Goal: Task Accomplishment & Management: Use online tool/utility

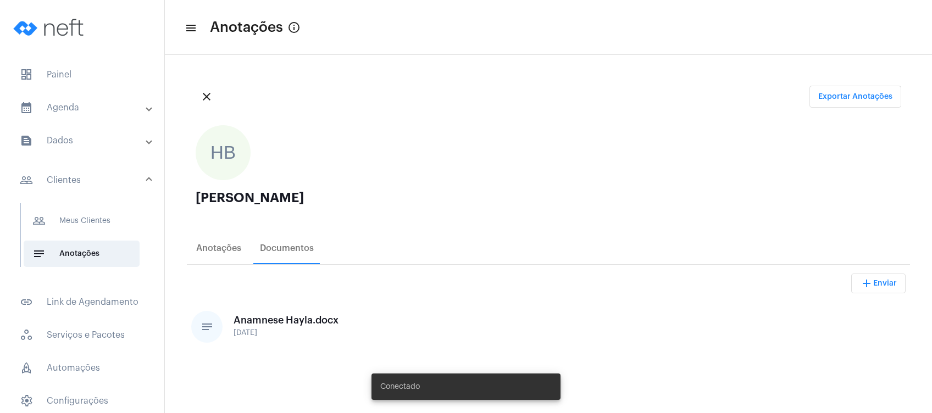
click at [129, 117] on mat-expansion-panel-header "calendar_month_outlined Agenda" at bounding box center [86, 108] width 158 height 26
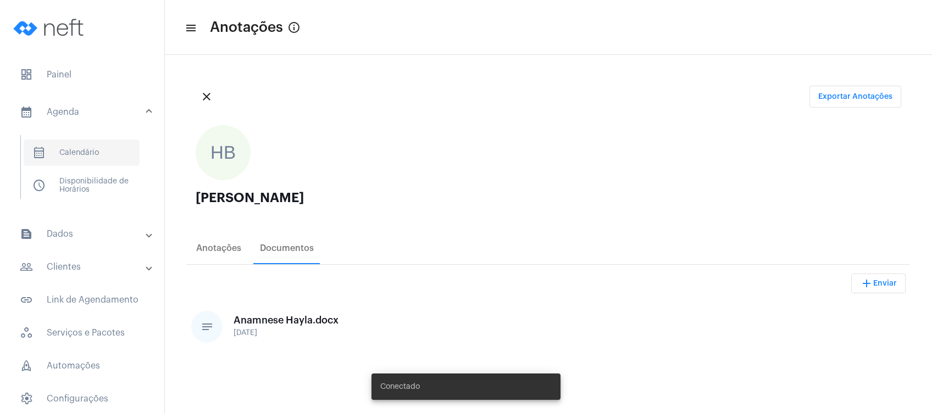
click at [113, 156] on span "calendar_month_outlined Calendário" at bounding box center [82, 153] width 116 height 26
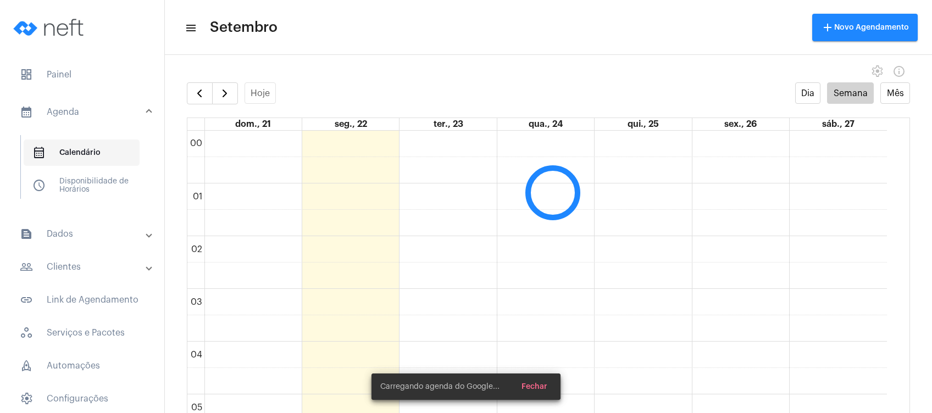
scroll to position [317, 0]
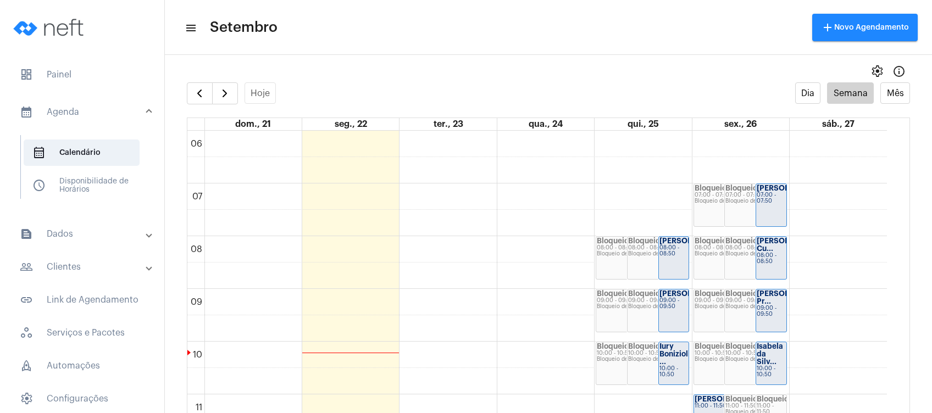
click at [97, 257] on mat-expansion-panel-header "people_outline Clientes" at bounding box center [86, 267] width 158 height 26
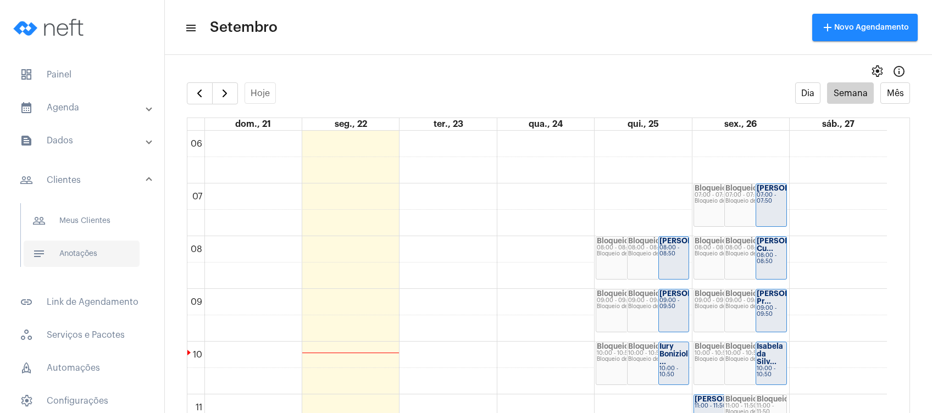
click at [97, 257] on span "notes Anotações" at bounding box center [82, 254] width 116 height 26
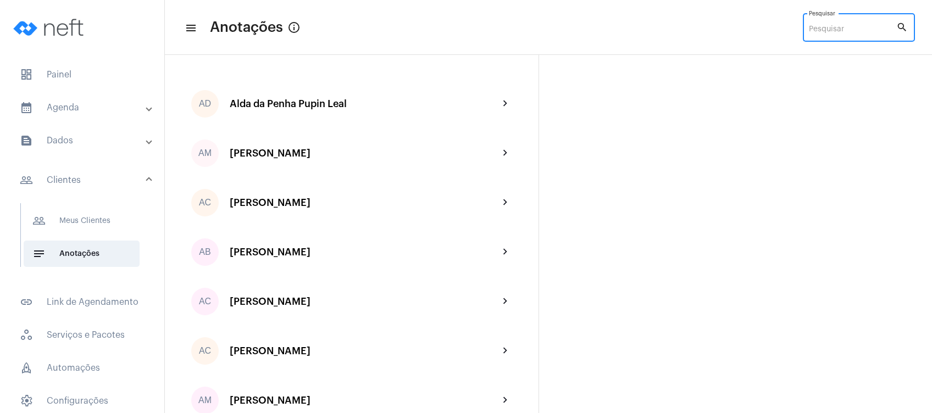
click at [827, 30] on input "Pesquisar" at bounding box center [852, 29] width 87 height 9
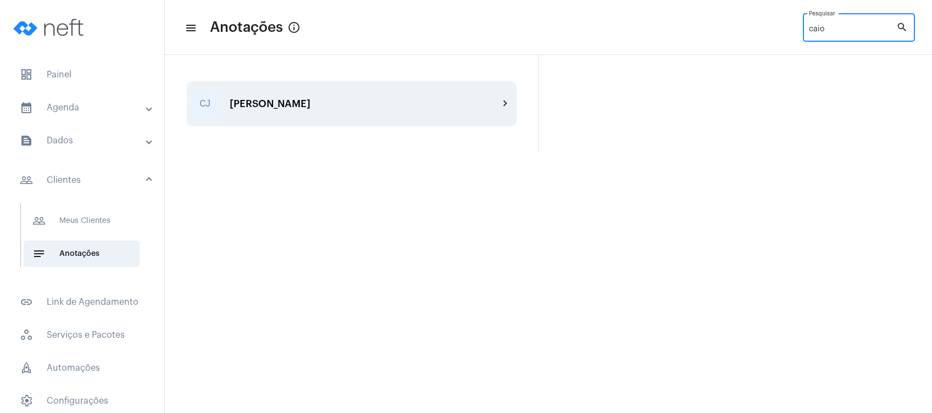
type input "caio"
click at [406, 101] on div "[PERSON_NAME]" at bounding box center [364, 103] width 269 height 11
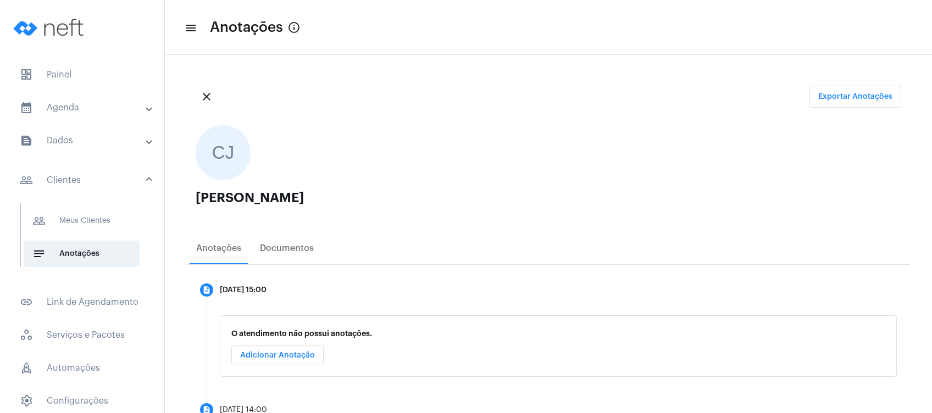
click at [429, 94] on div "close Exportar Anotações" at bounding box center [549, 97] width 724 height 40
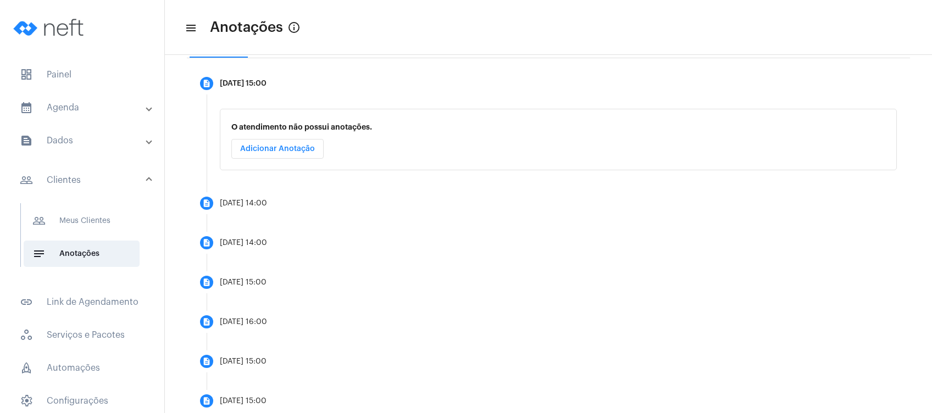
scroll to position [178, 0]
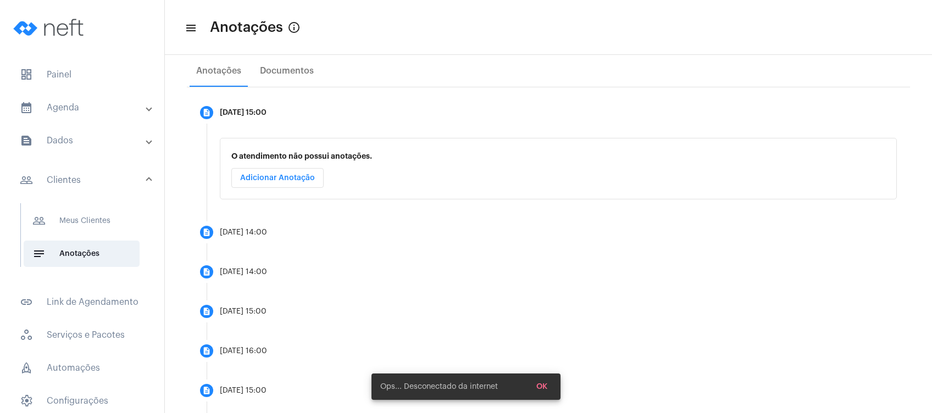
click at [103, 107] on mat-panel-title "calendar_month_outlined Agenda" at bounding box center [83, 107] width 127 height 13
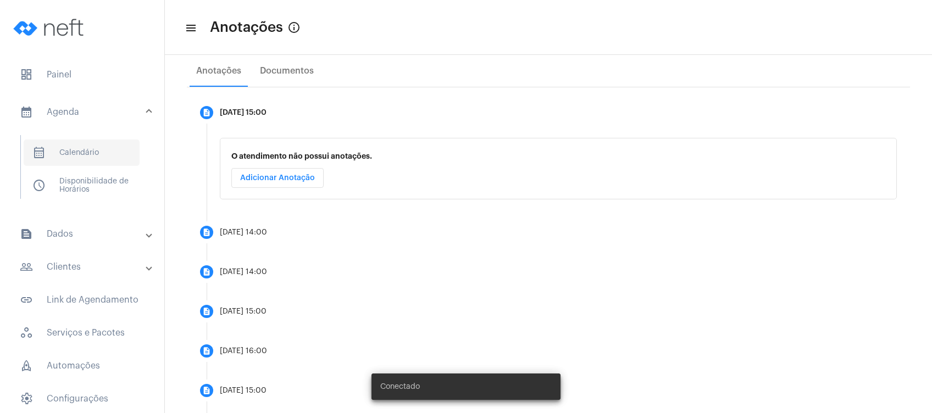
click at [98, 166] on mat-list "calendar_month_outlined Calendário schedule Disponibilidade de Horários" at bounding box center [90, 167] width 138 height 64
click at [106, 162] on span "calendar_month_outlined Calendário" at bounding box center [82, 153] width 116 height 26
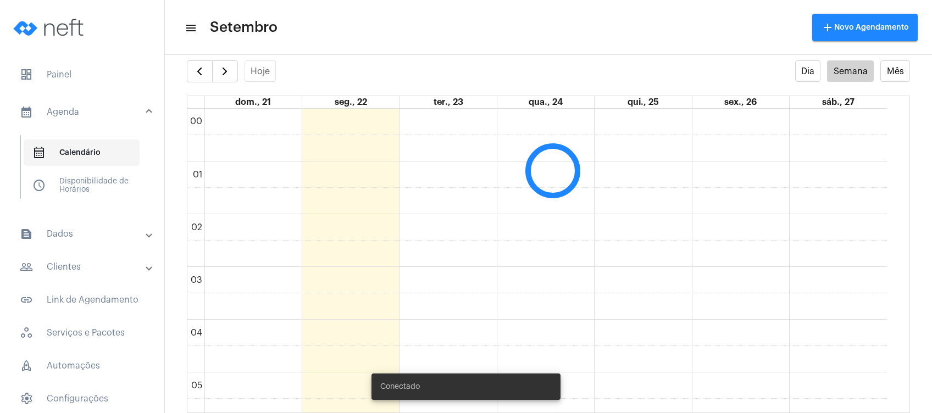
scroll to position [317, 0]
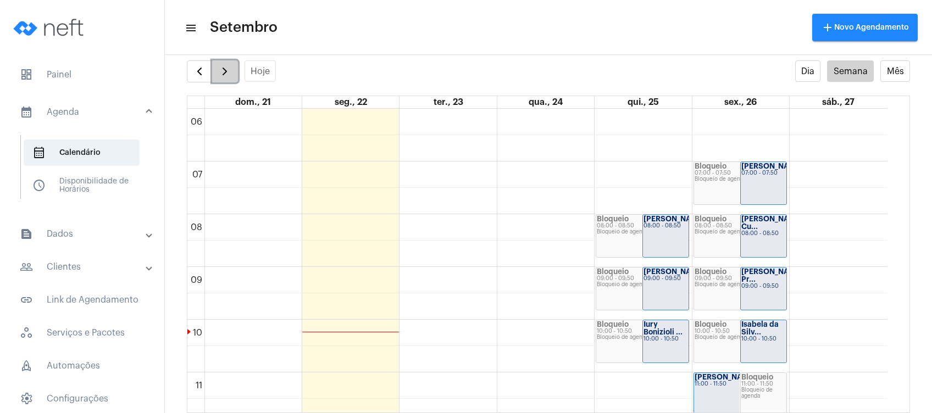
click at [222, 71] on span "button" at bounding box center [224, 71] width 13 height 13
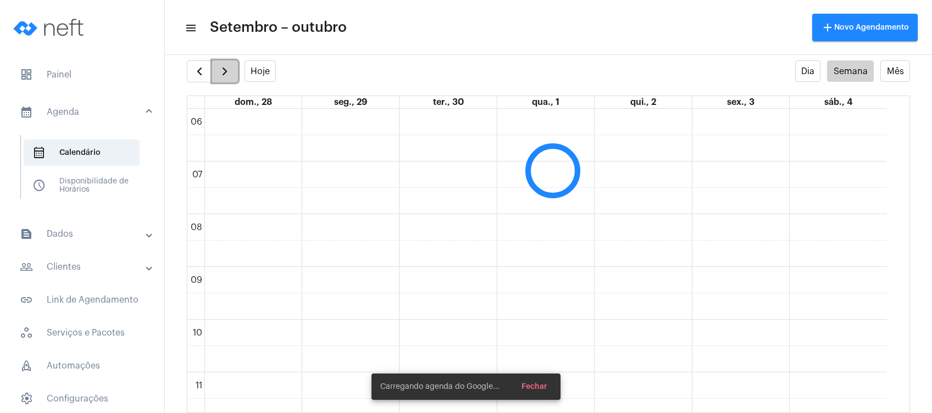
scroll to position [317, 0]
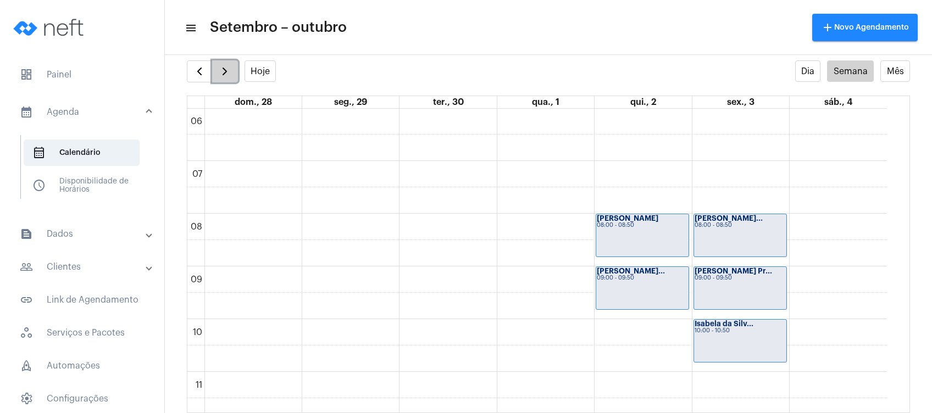
click at [222, 71] on span "button" at bounding box center [224, 71] width 13 height 13
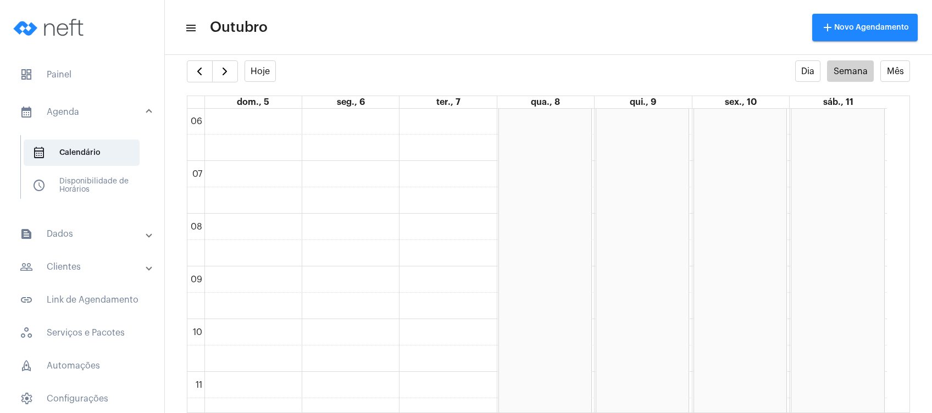
click at [343, 14] on mat-toolbar-row "menu Outubro add Novo Agendamento" at bounding box center [549, 27] width 768 height 35
click at [366, 53] on mat-toolbar "menu Outubro add Novo Agendamento" at bounding box center [549, 27] width 768 height 55
click at [226, 76] on span "button" at bounding box center [224, 71] width 13 height 13
click at [405, 40] on mat-toolbar-row "menu Outubro add Novo Agendamento" at bounding box center [549, 27] width 768 height 35
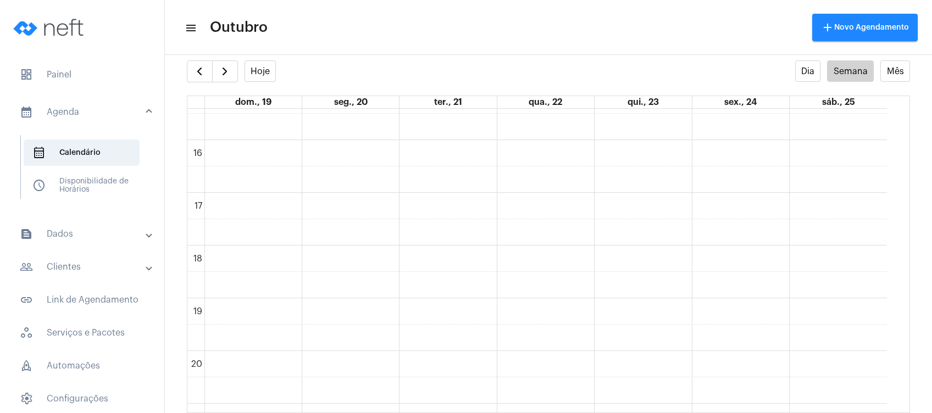
scroll to position [825, 0]
